Goal: Task Accomplishment & Management: Complete application form

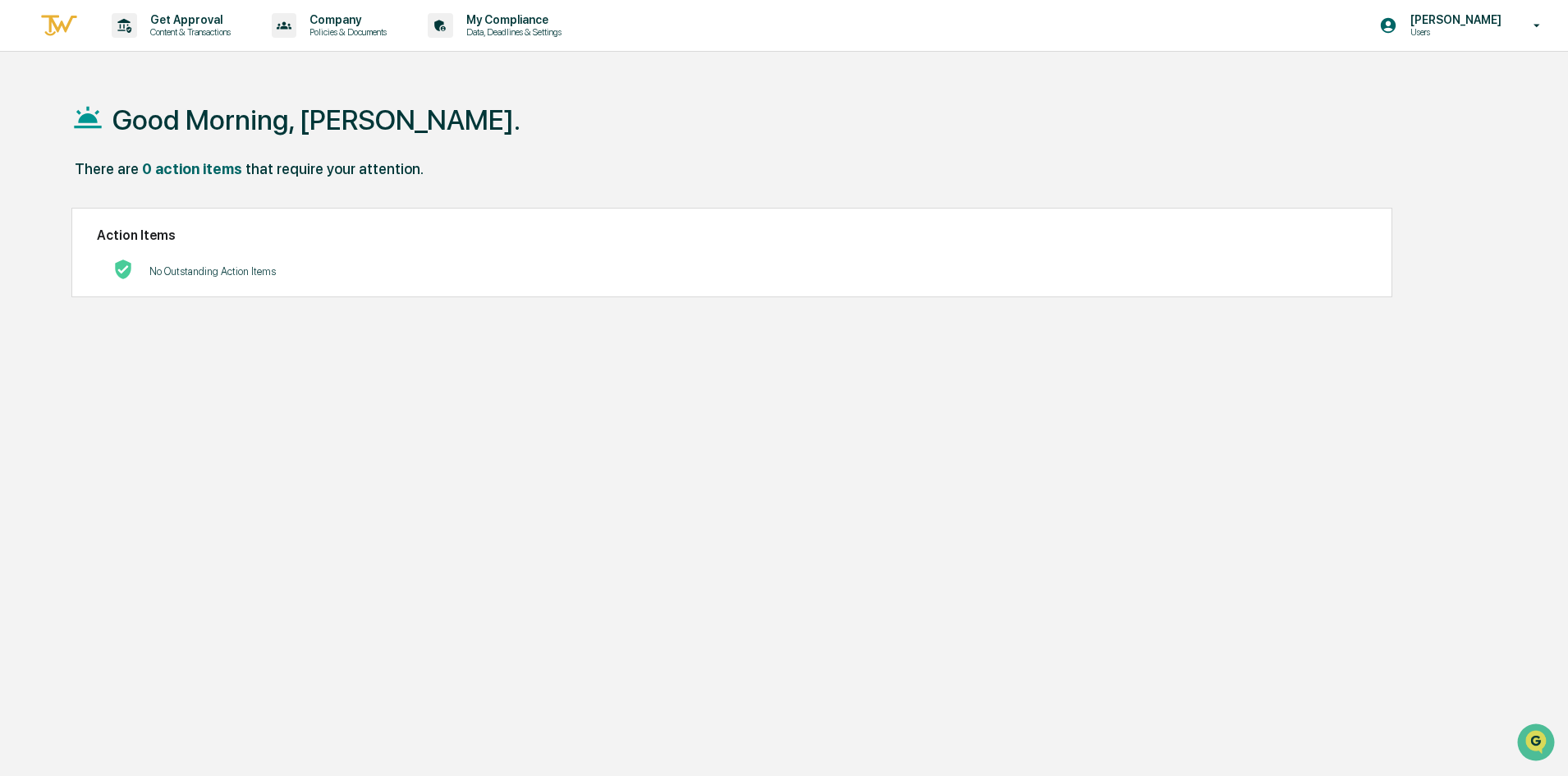
click at [201, 42] on div "Get Approval Content & Transactions" at bounding box center [177, 26] width 144 height 51
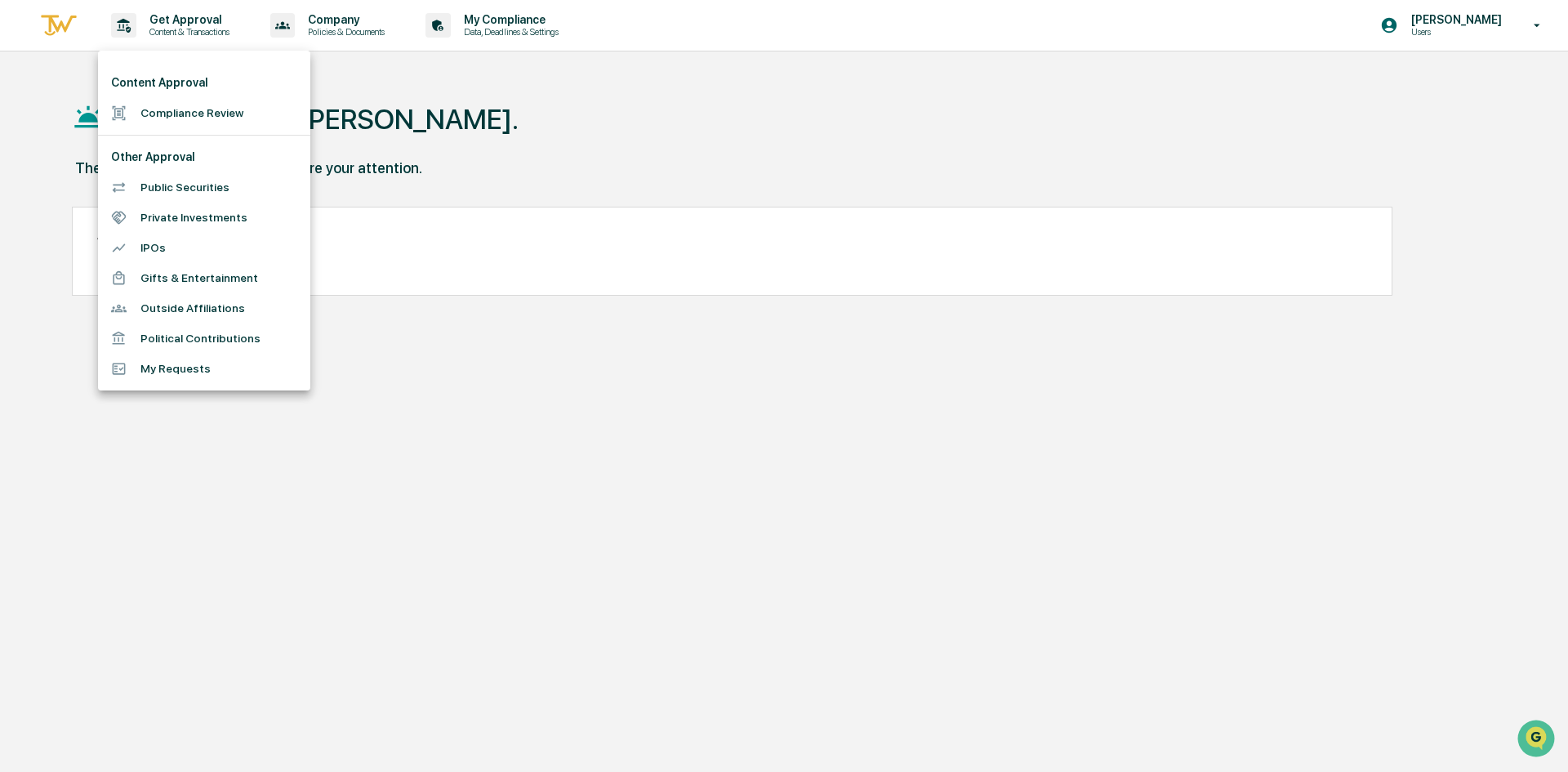
click at [532, 402] on div at bounding box center [784, 386] width 1568 height 772
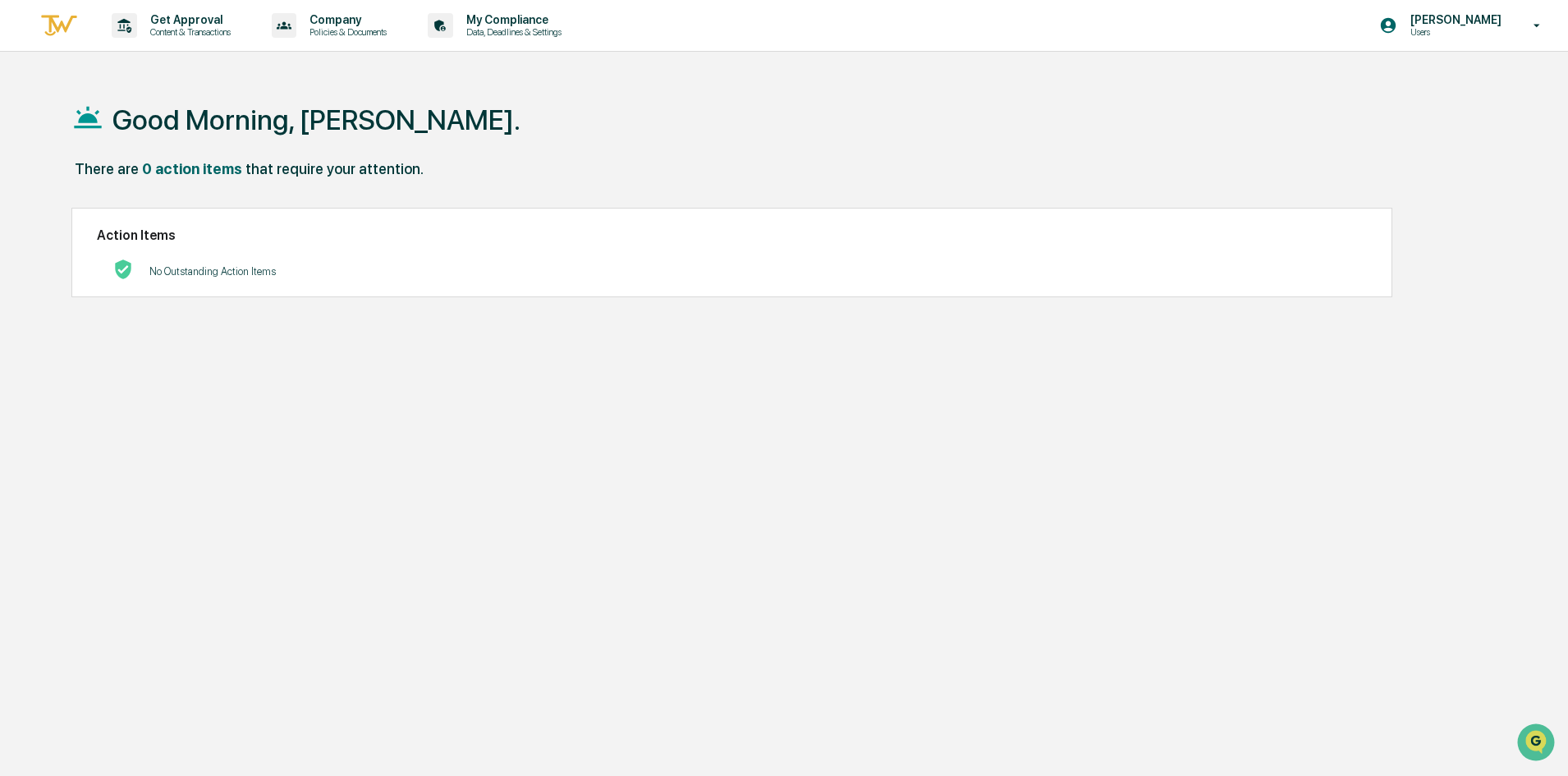
click at [167, 22] on p "Get Approval" at bounding box center [188, 20] width 102 height 13
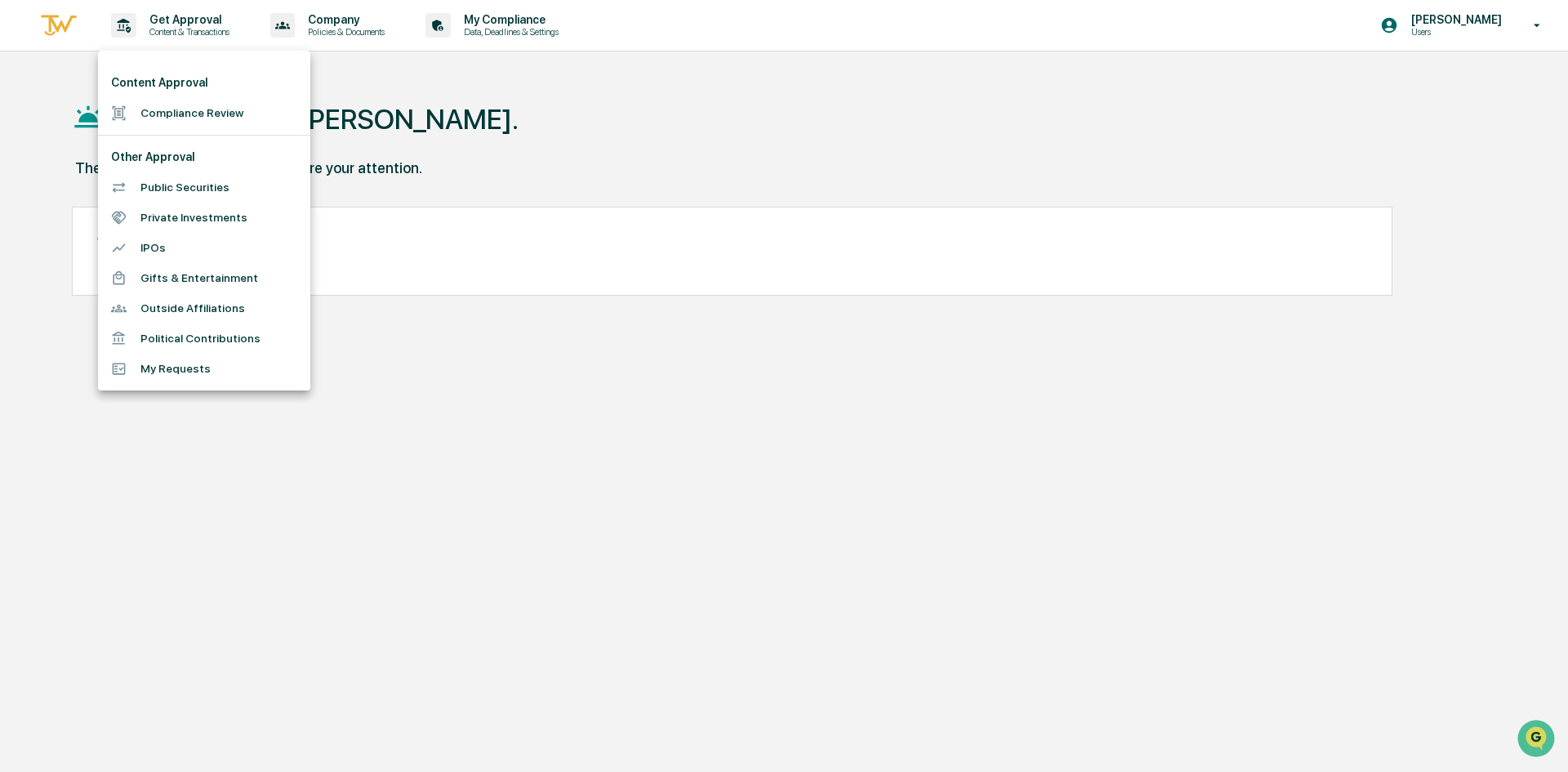
click at [189, 188] on li "Public Securities" at bounding box center [204, 187] width 213 height 30
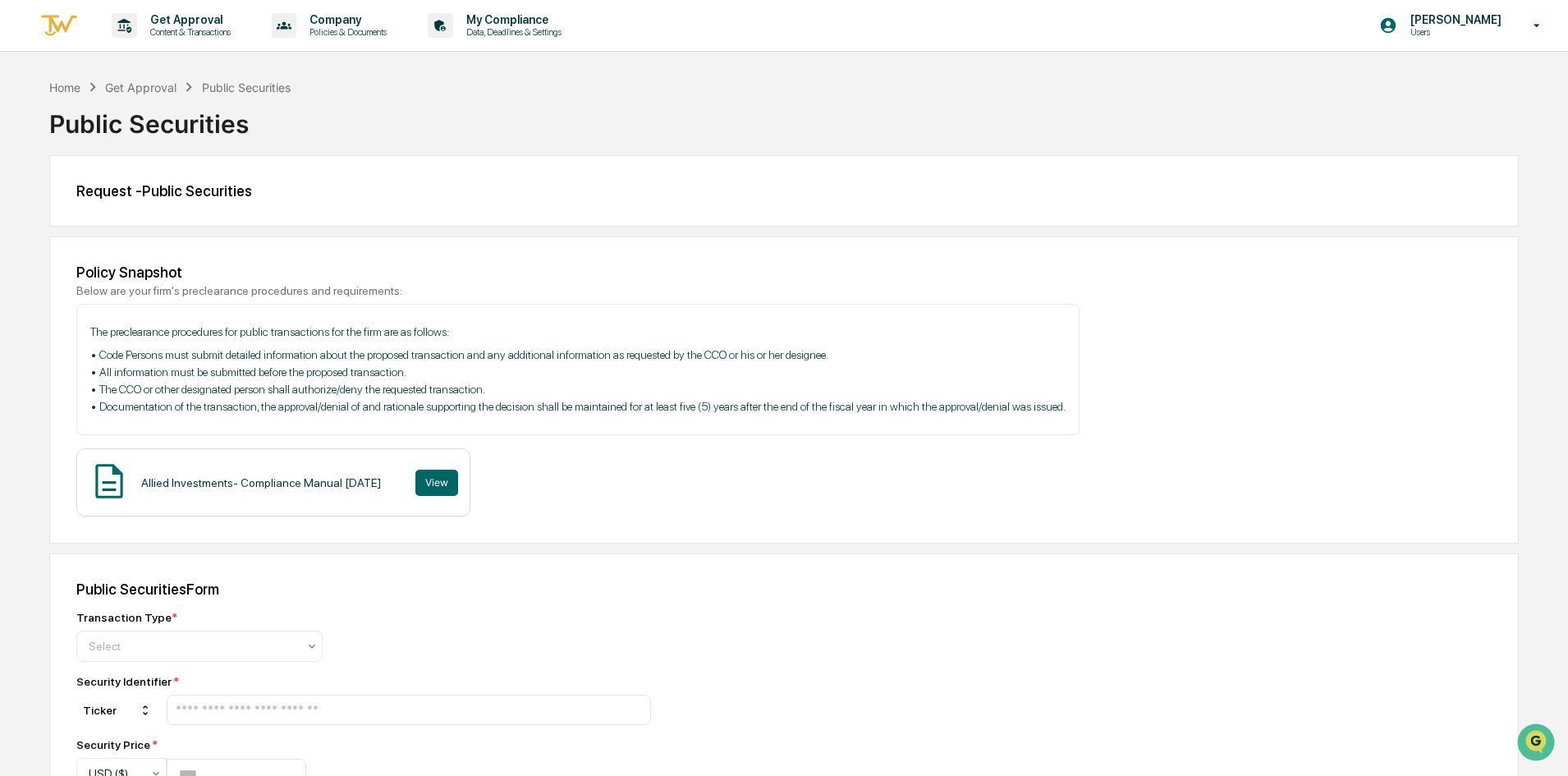
click at [195, 636] on div "Select" at bounding box center [193, 646] width 225 height 23
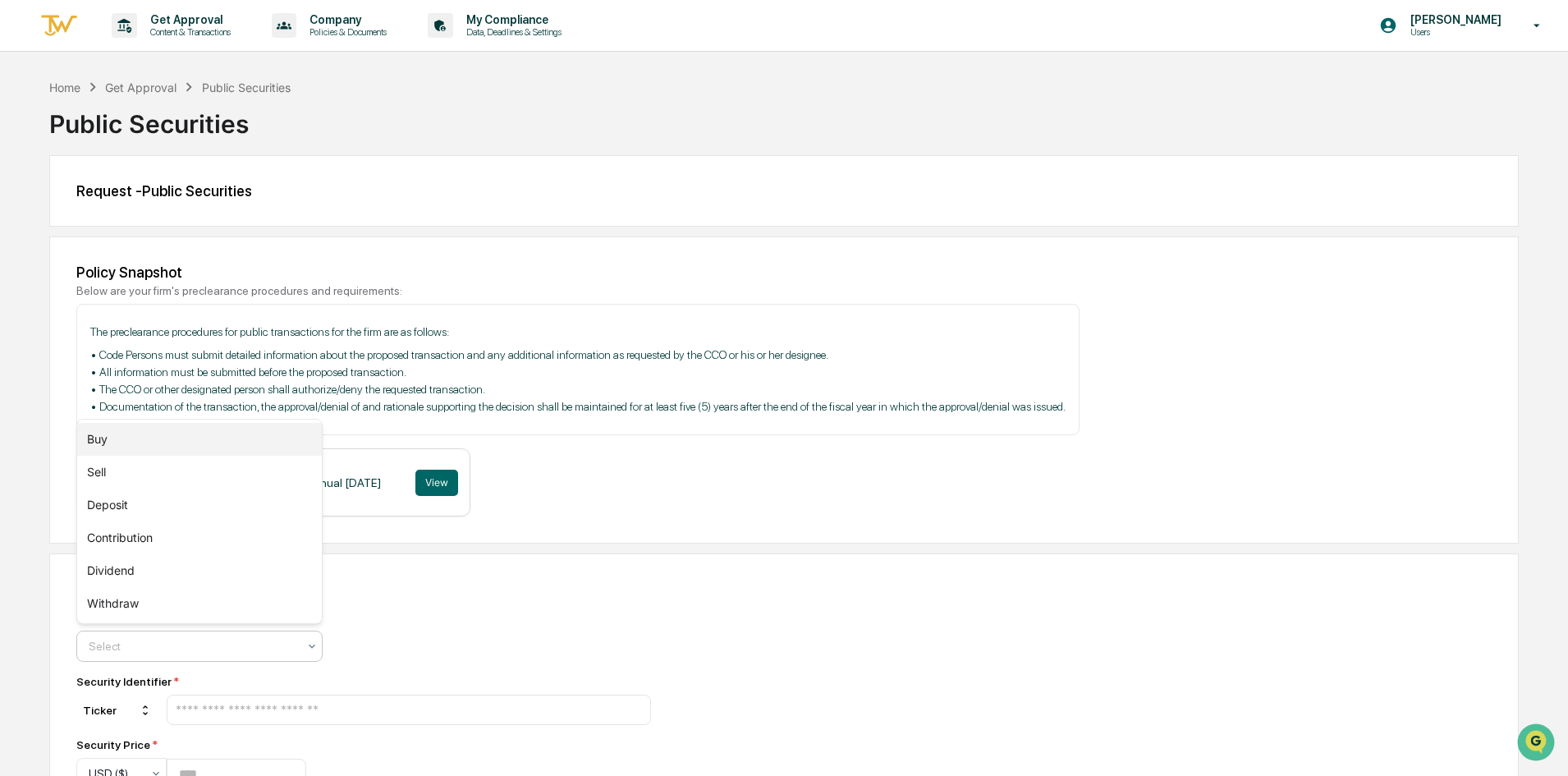
click at [185, 441] on div "Buy" at bounding box center [200, 439] width 245 height 33
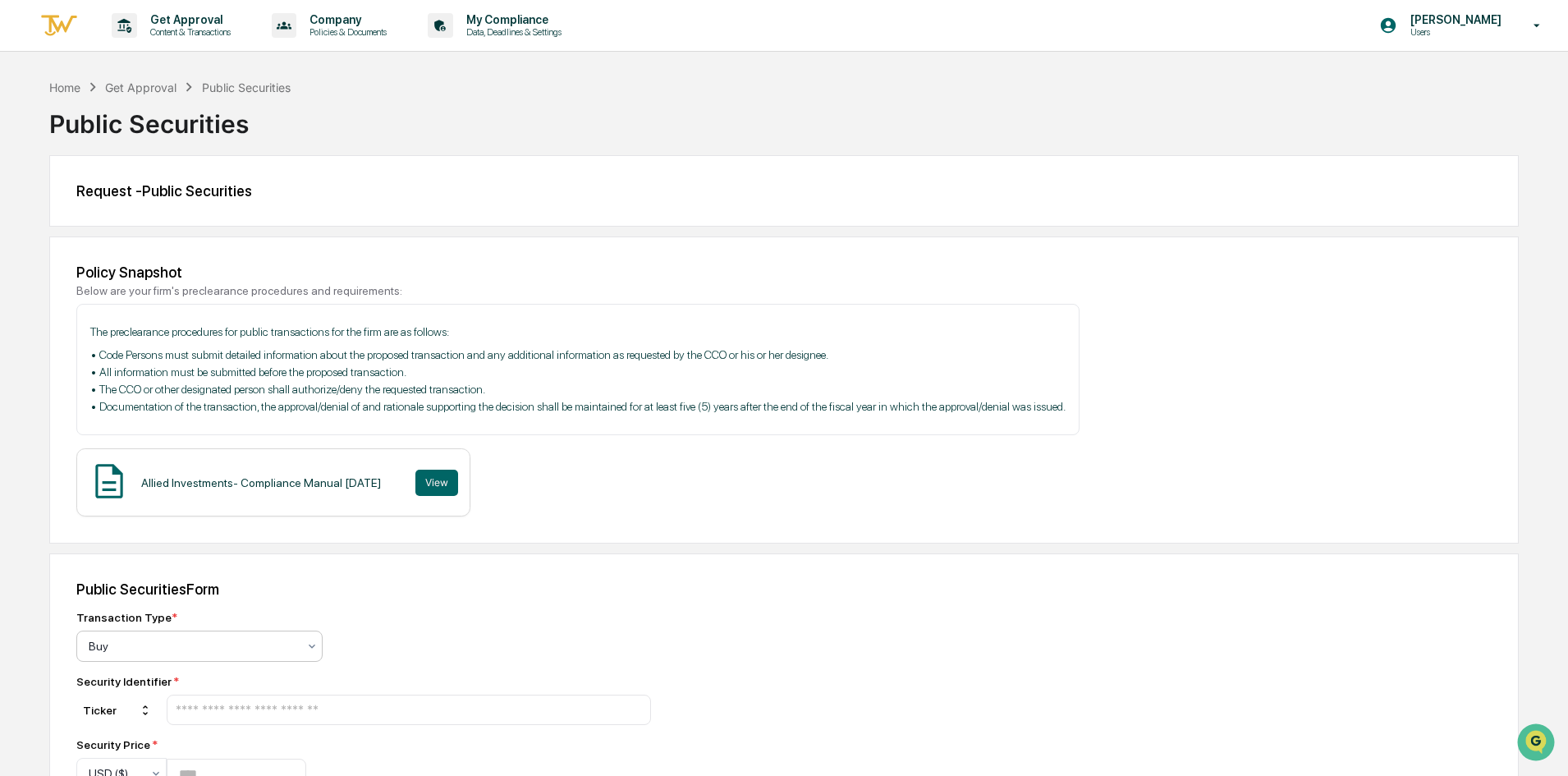
click at [430, 717] on input "text" at bounding box center [409, 709] width 470 height 15
type input "****"
click at [551, 636] on div "Transaction Type * Buy" at bounding box center [364, 636] width 575 height 51
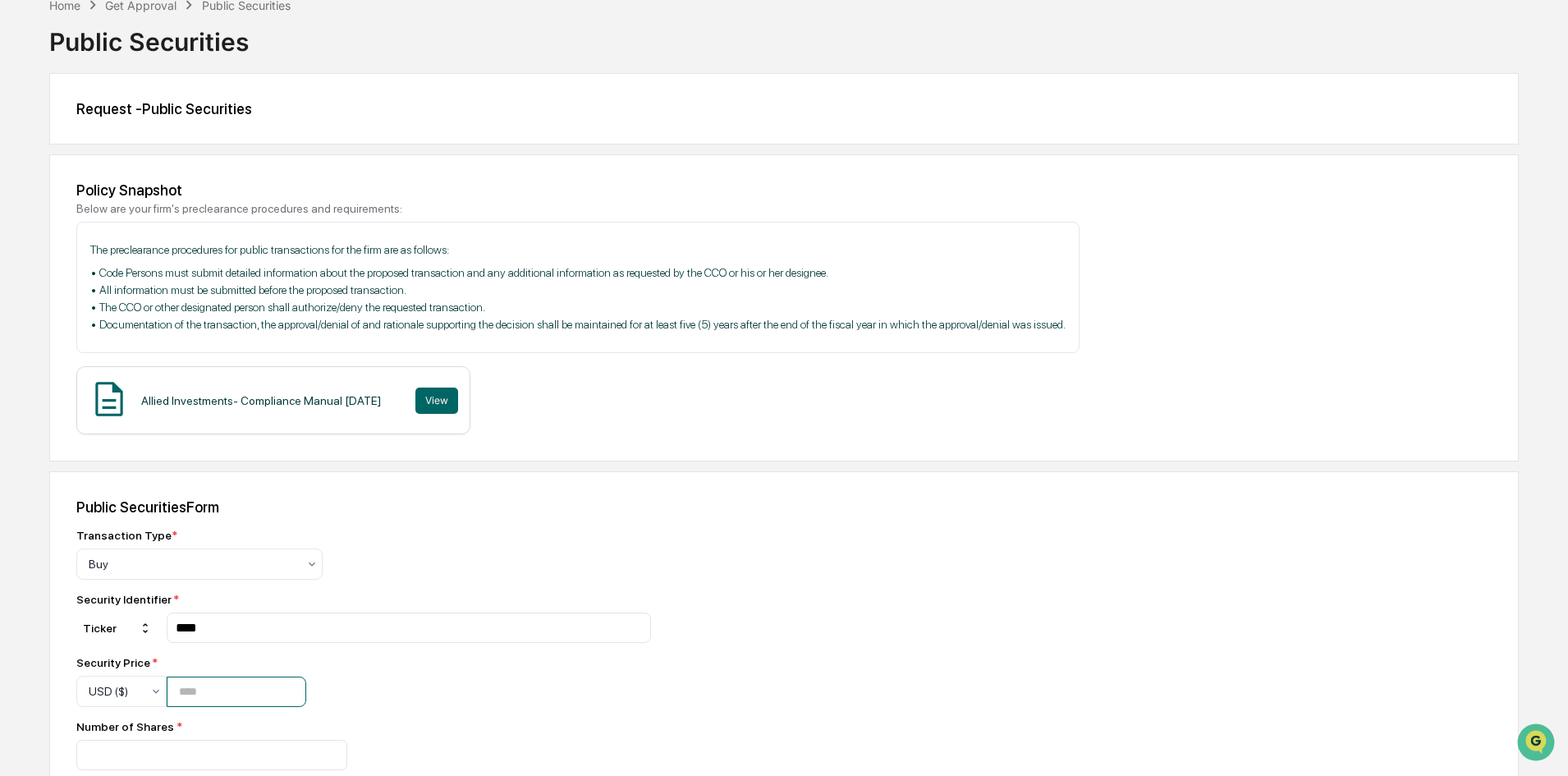
click at [236, 692] on input "number" at bounding box center [236, 691] width 140 height 30
type input "***"
click at [231, 750] on input "number" at bounding box center [212, 754] width 271 height 30
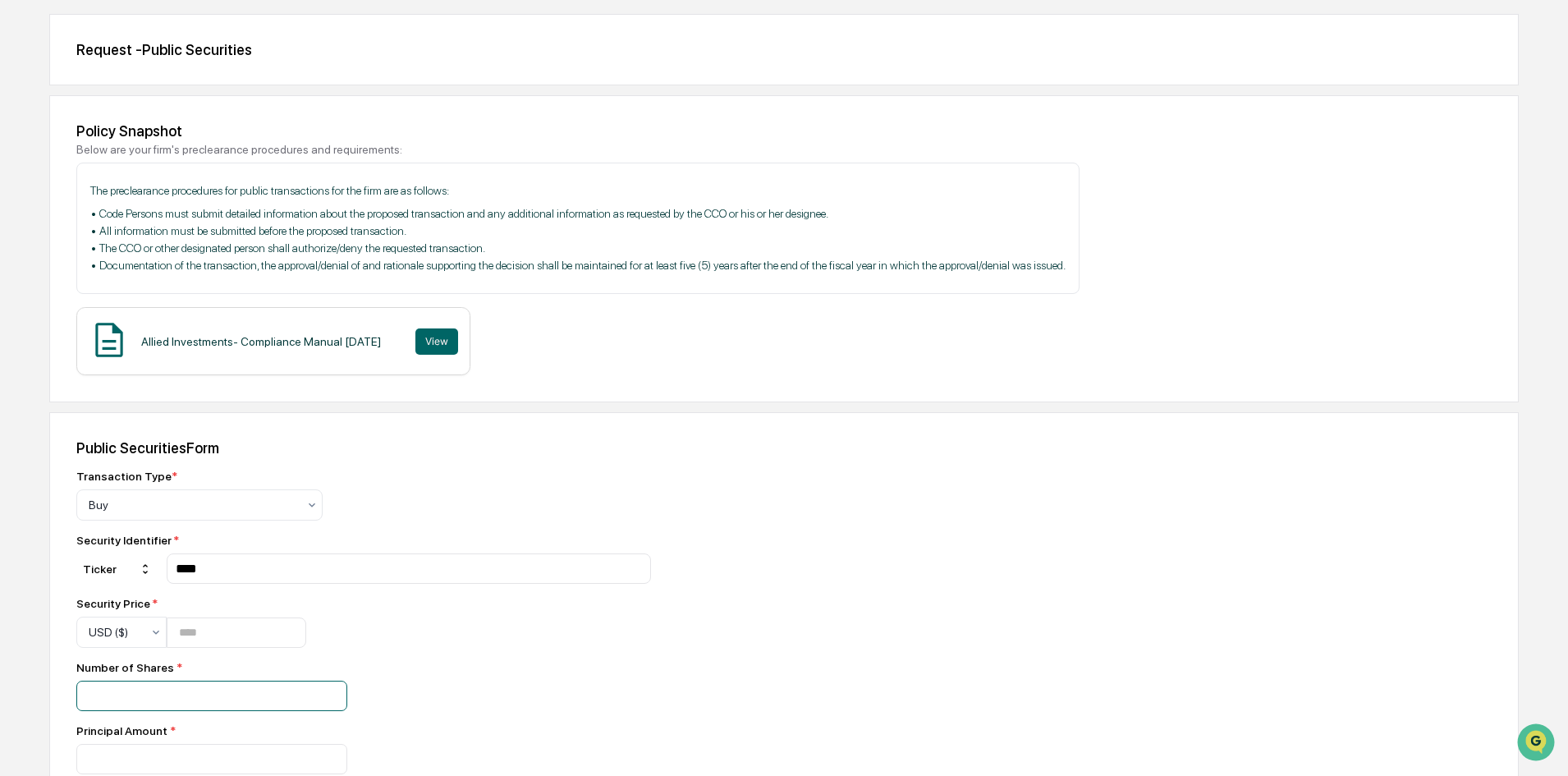
scroll to position [492, 0]
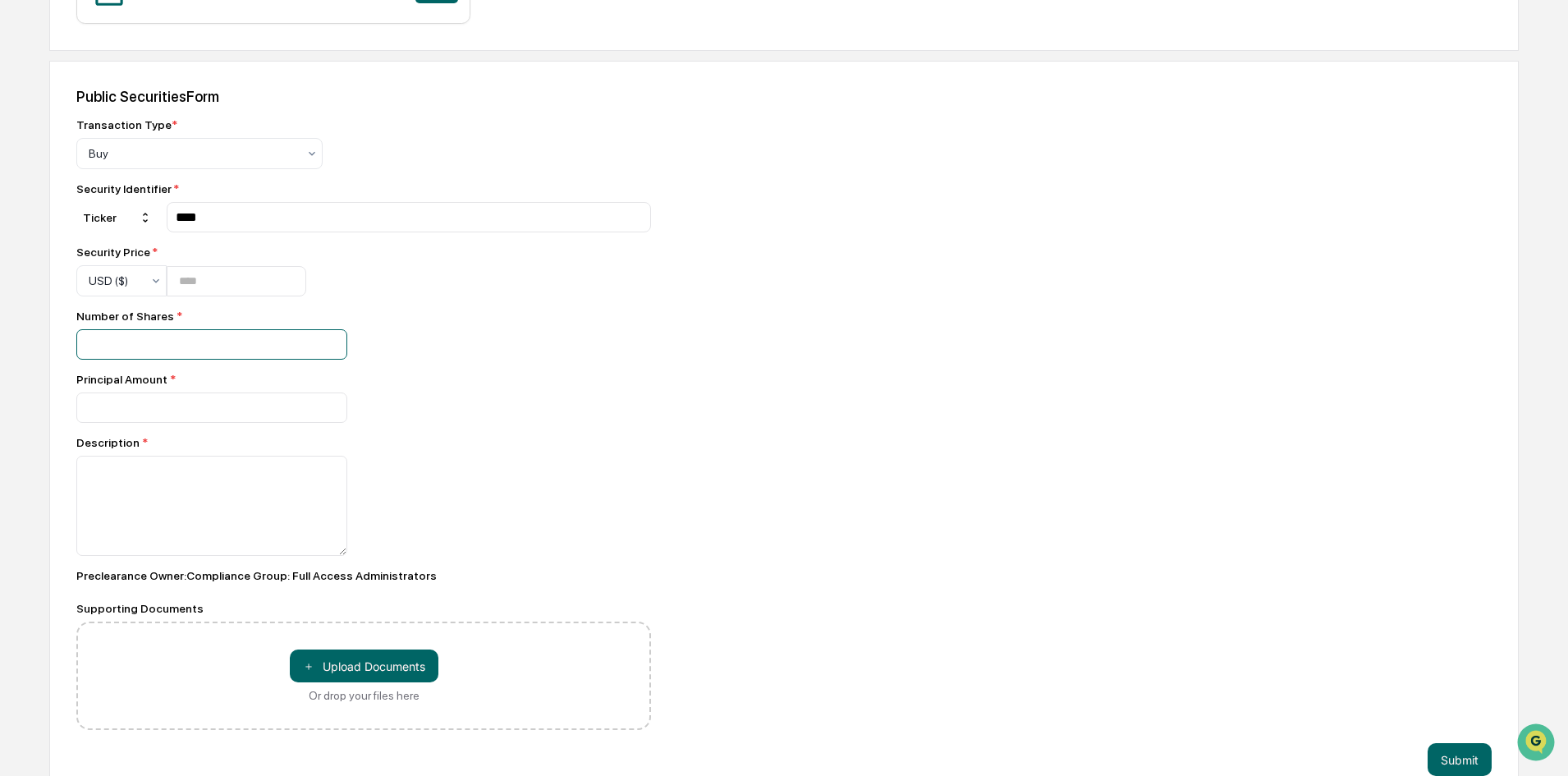
type input "*"
click at [206, 398] on input "number" at bounding box center [212, 407] width 271 height 30
type input "****"
click at [187, 480] on textarea at bounding box center [212, 506] width 271 height 100
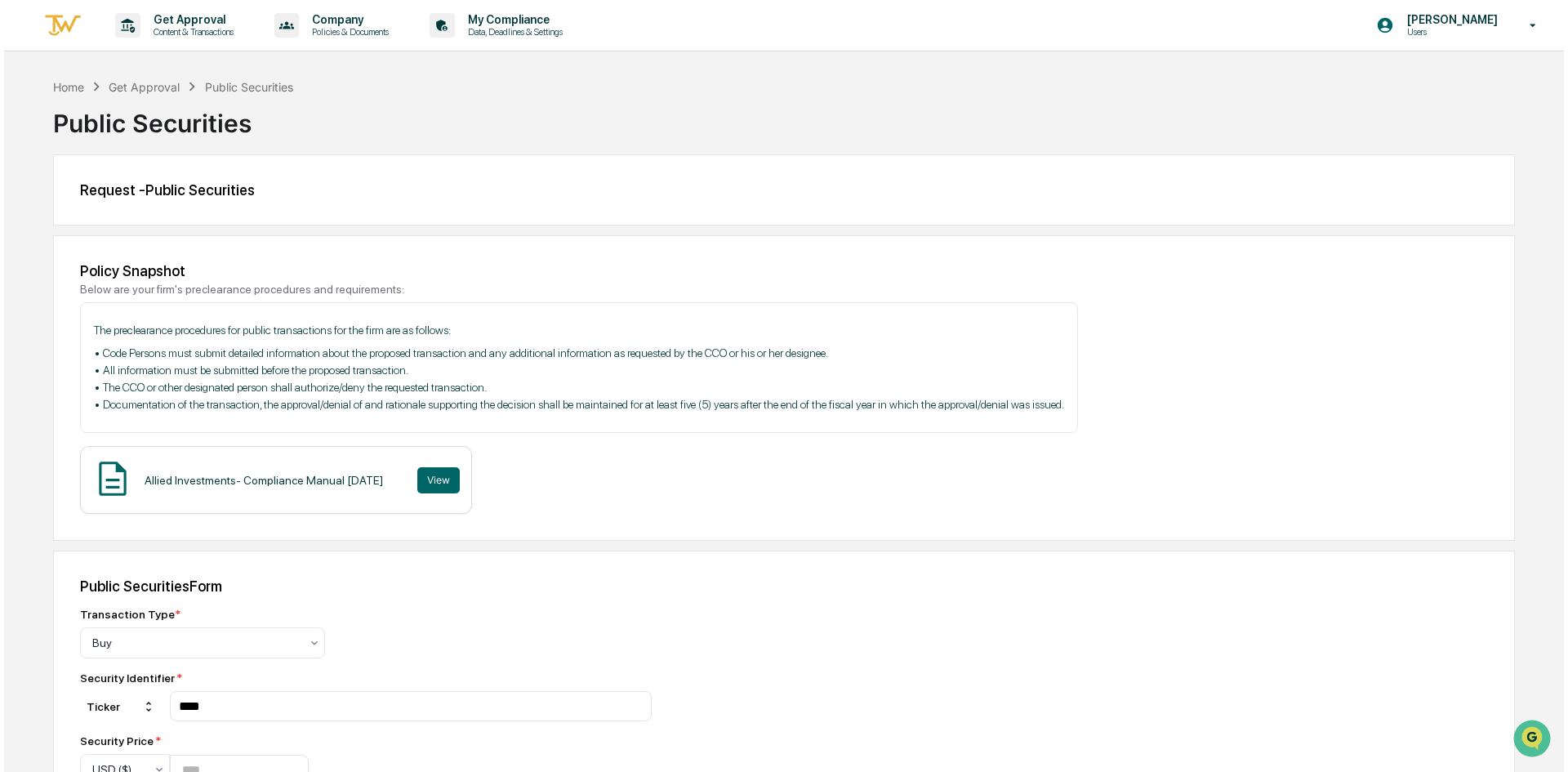
scroll to position [519, 0]
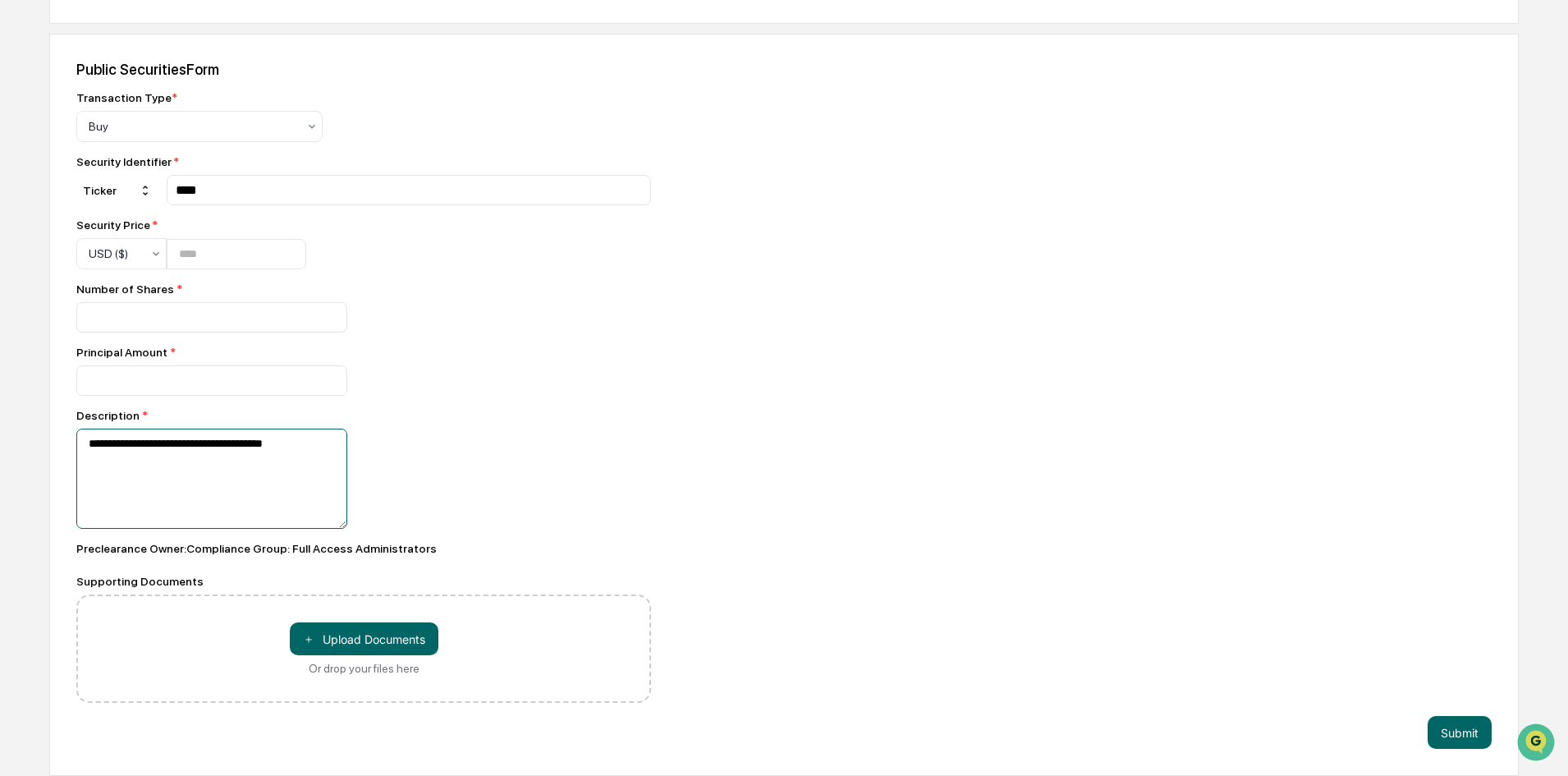
type textarea "**********"
click at [1463, 734] on button "Submit" at bounding box center [1460, 732] width 64 height 33
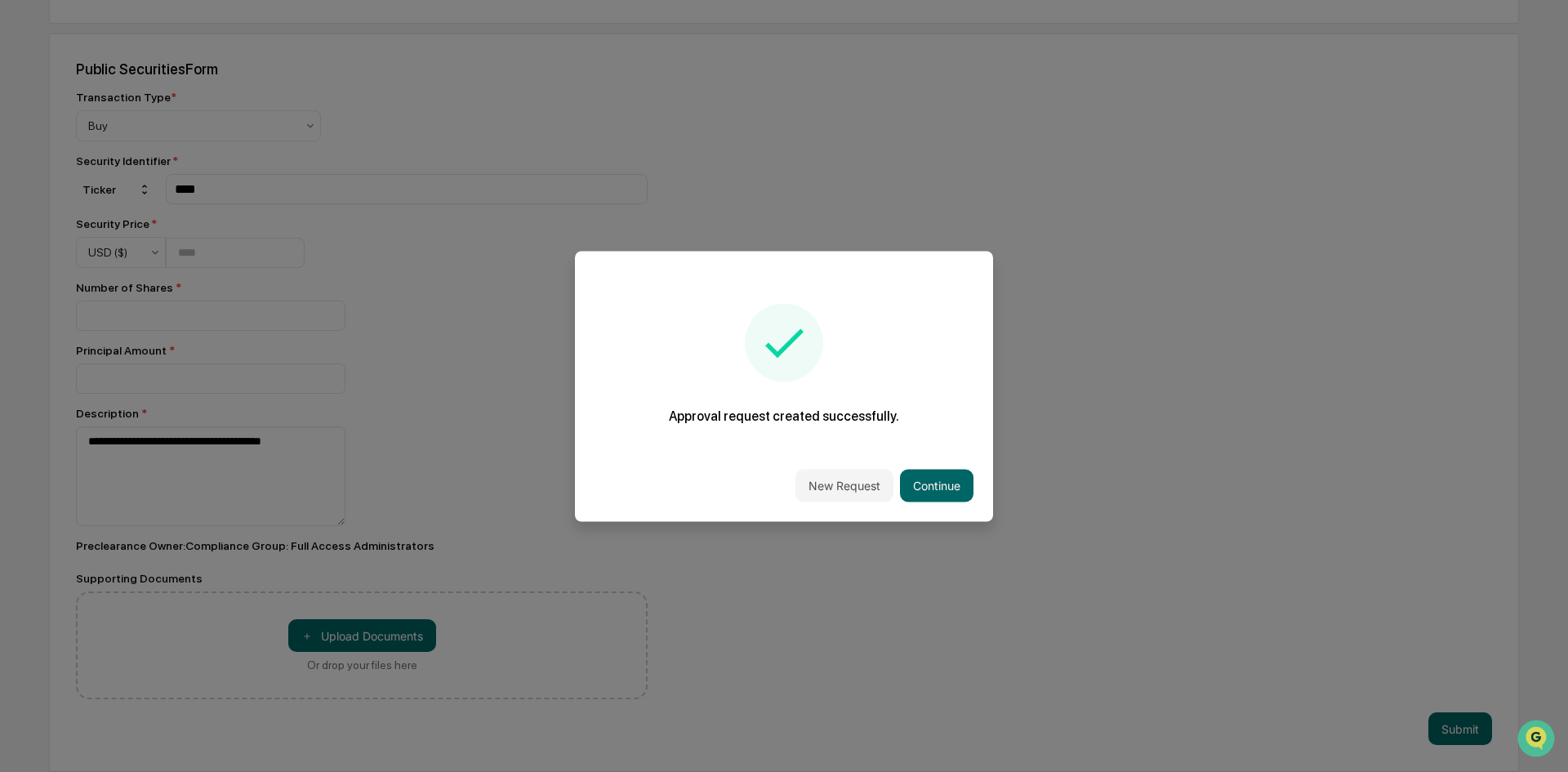
click at [974, 495] on div "New Request Continue" at bounding box center [784, 485] width 419 height 71
click at [961, 485] on button "Continue" at bounding box center [937, 484] width 73 height 33
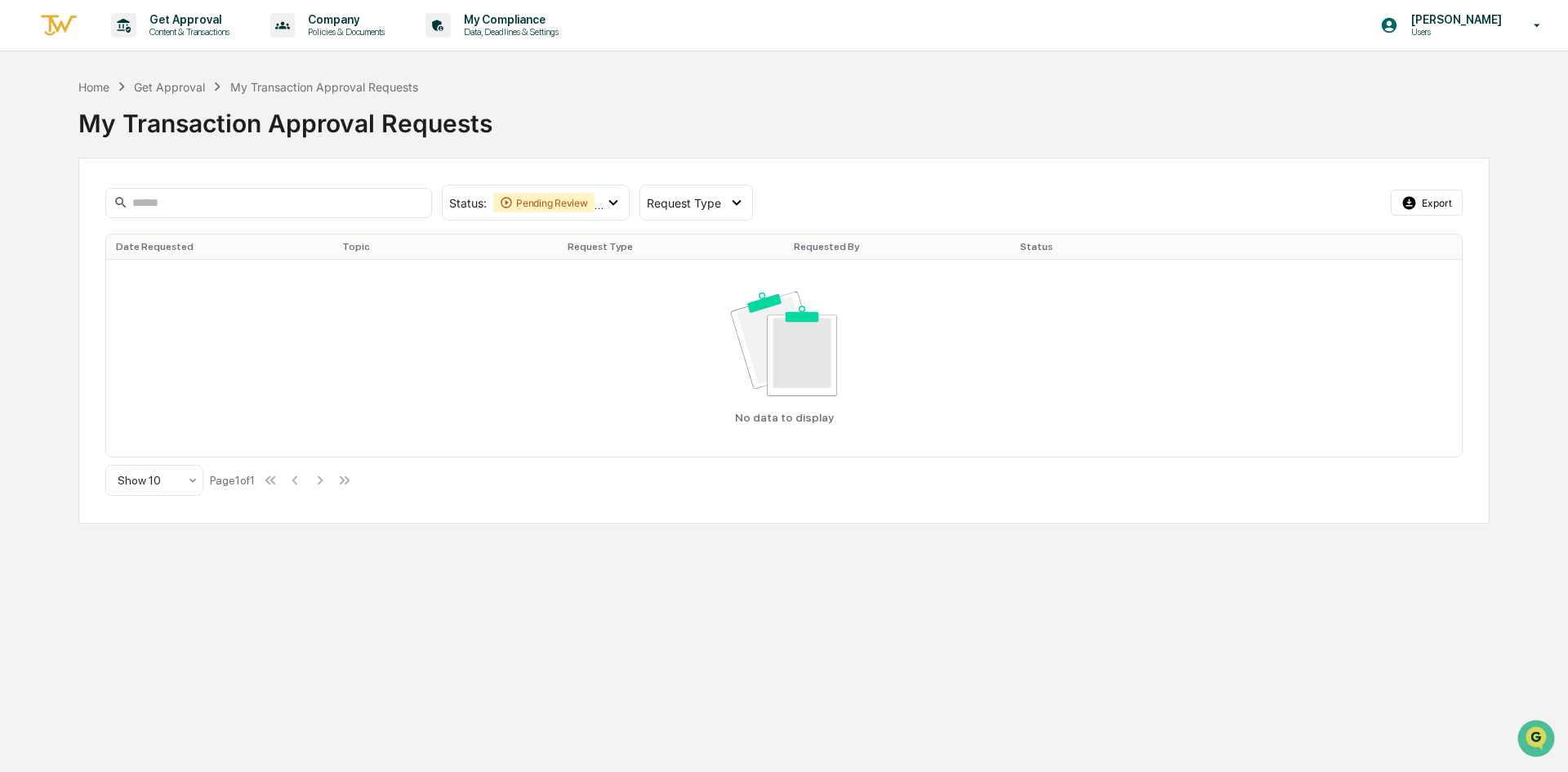
click at [547, 196] on div "Pending Review" at bounding box center [544, 202] width 102 height 20
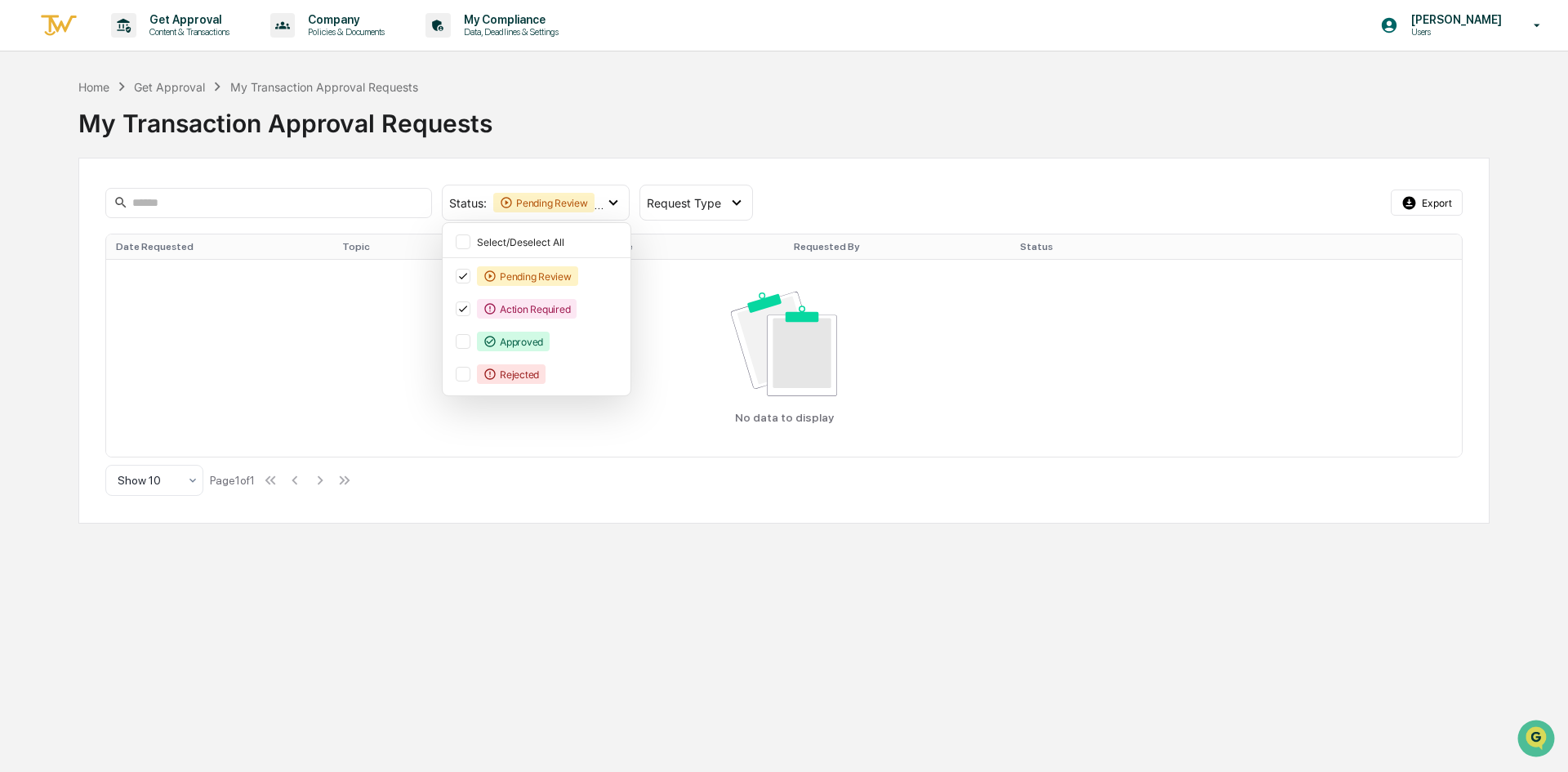
click at [503, 349] on div "Approved" at bounding box center [513, 341] width 72 height 20
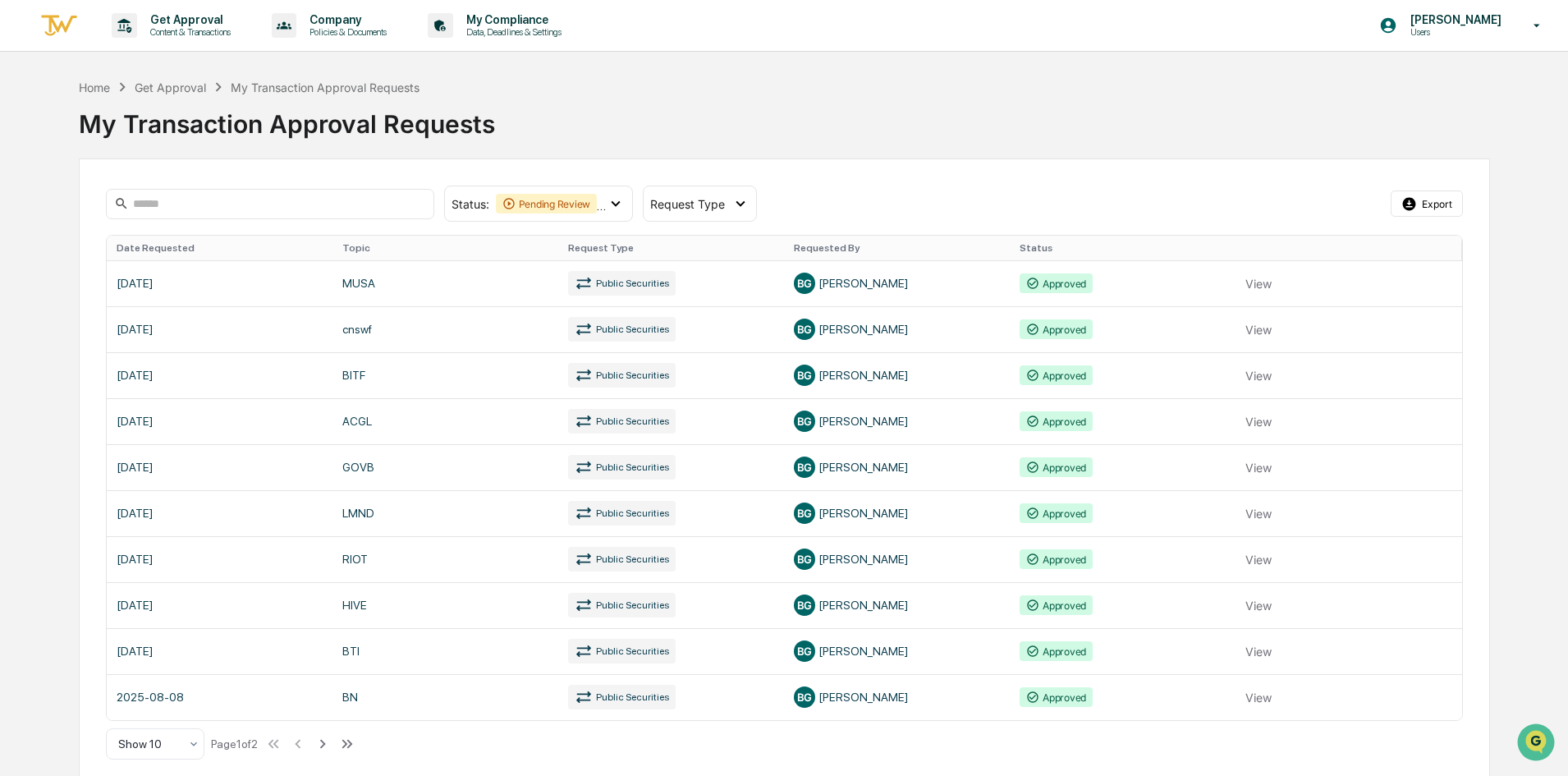
click at [213, 278] on link at bounding box center [785, 283] width 1356 height 46
